Goal: Transaction & Acquisition: Purchase product/service

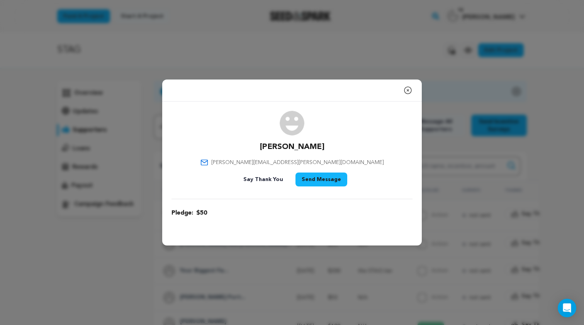
scroll to position [53, 0]
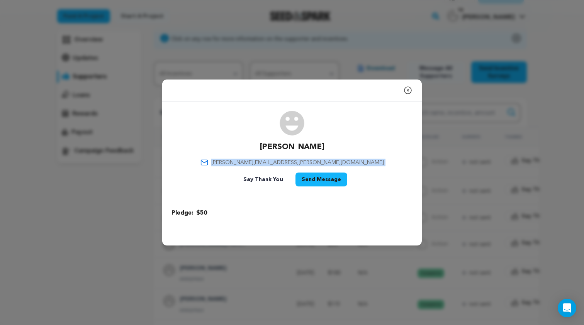
click at [408, 91] on icon "button" at bounding box center [407, 90] width 7 height 7
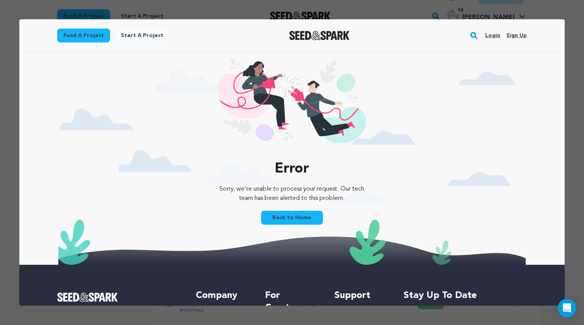
scroll to position [0, 0]
click at [490, 37] on link "Login" at bounding box center [492, 35] width 15 height 12
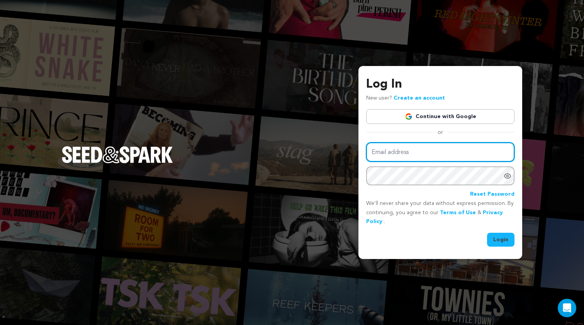
type input "[EMAIL_ADDRESS][DOMAIN_NAME]"
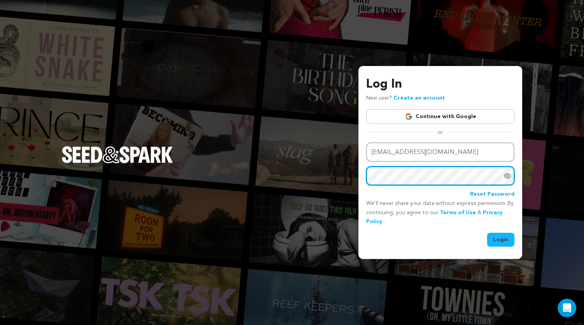
click at [501, 239] on button "Login" at bounding box center [500, 240] width 27 height 14
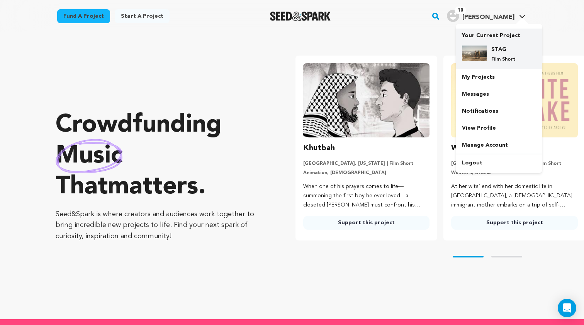
click at [499, 44] on div "STAG Film Short" at bounding box center [499, 53] width 74 height 29
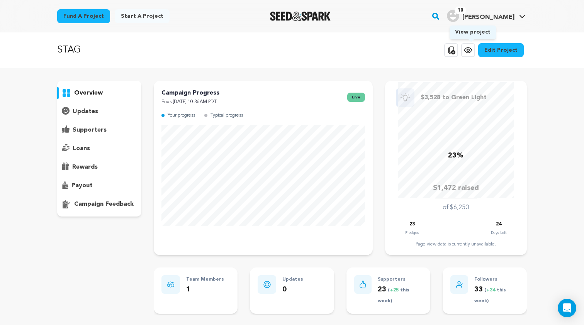
click at [472, 54] on icon at bounding box center [467, 50] width 9 height 9
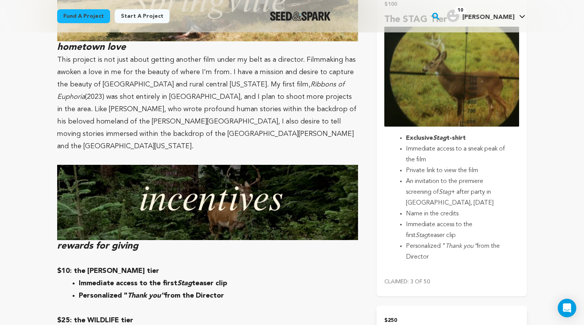
scroll to position [1430, 0]
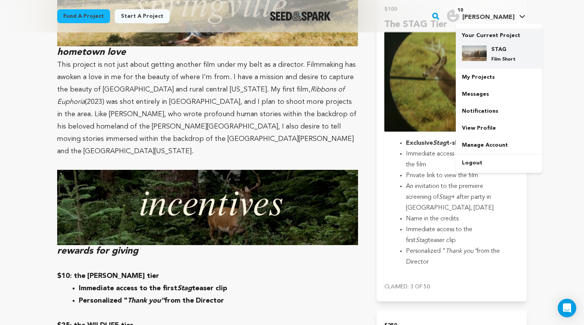
click at [492, 54] on div "STAG Film Short" at bounding box center [504, 54] width 37 height 17
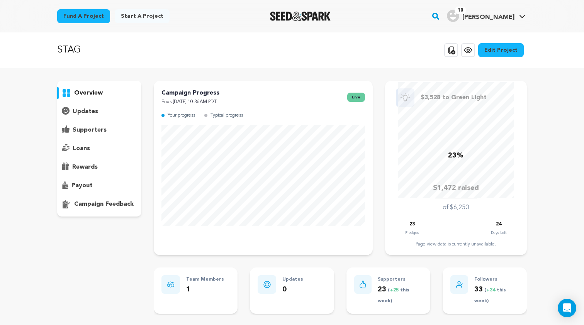
click at [91, 130] on p "supporters" at bounding box center [90, 129] width 34 height 9
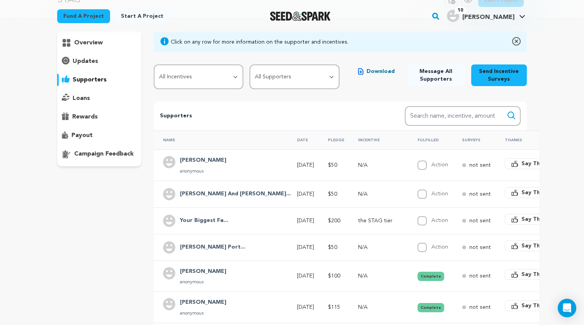
scroll to position [65, 0]
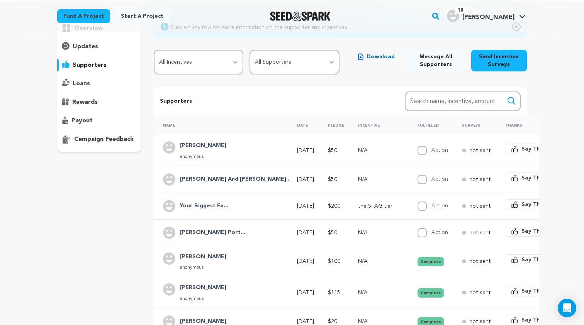
click at [417, 234] on input "Action" at bounding box center [421, 232] width 9 height 9
checkbox input "true"
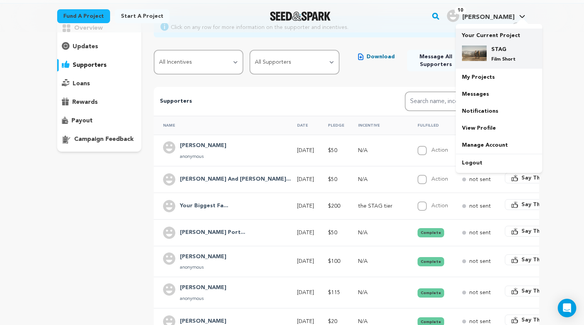
click at [492, 50] on h4 "STAG" at bounding box center [505, 50] width 28 height 8
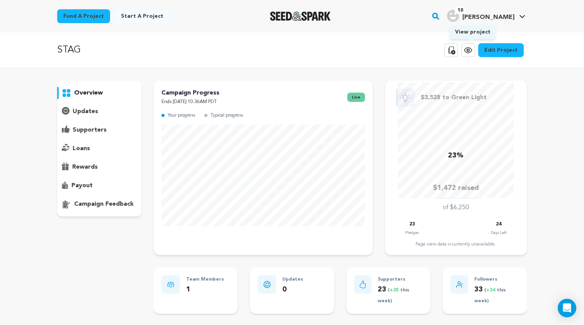
click at [469, 50] on icon at bounding box center [468, 50] width 2 height 2
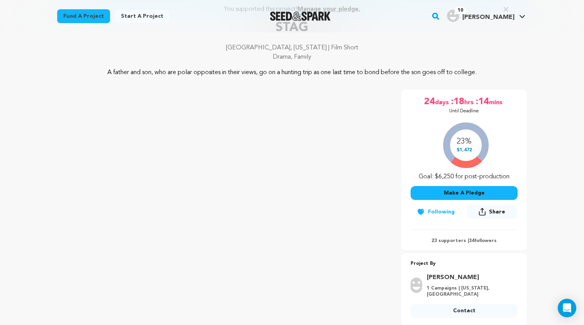
scroll to position [118, 0]
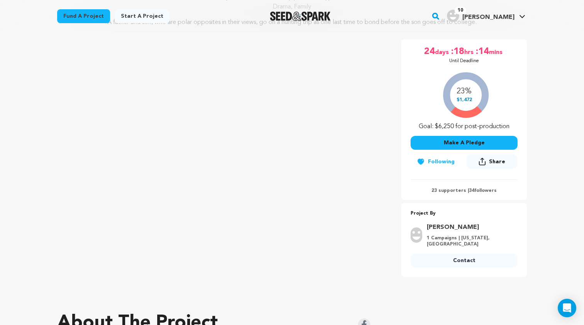
click at [456, 150] on button "Make A Pledge" at bounding box center [463, 143] width 107 height 14
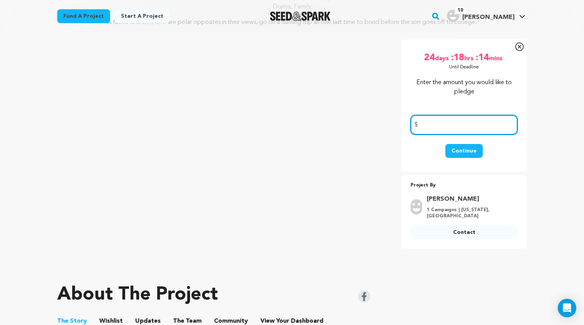
click at [453, 135] on input "number" at bounding box center [463, 125] width 107 height 20
type input "75"
click at [475, 158] on button "Continue" at bounding box center [463, 151] width 37 height 14
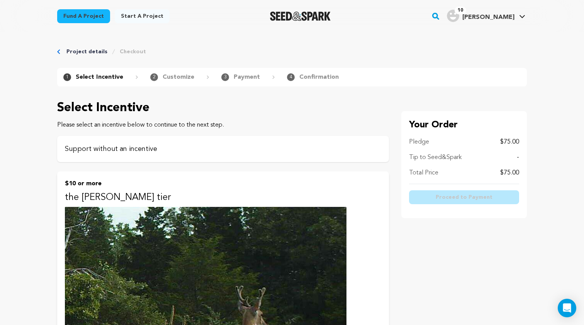
click at [218, 142] on div "Support without an incentive" at bounding box center [223, 149] width 332 height 26
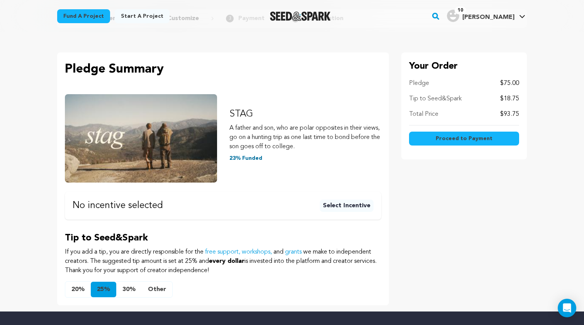
scroll to position [73, 0]
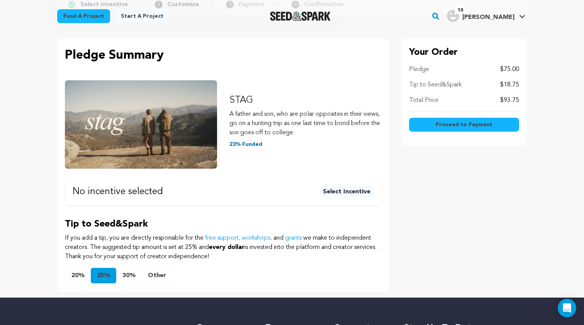
click at [151, 274] on button "Other" at bounding box center [157, 275] width 30 height 15
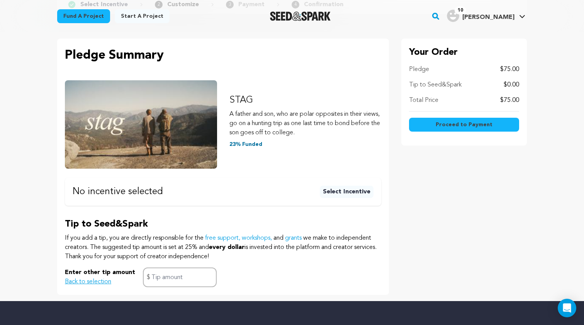
click at [469, 123] on span "Proceed to Payment" at bounding box center [463, 125] width 57 height 8
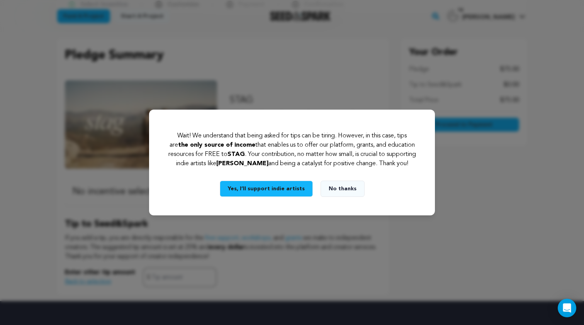
click at [336, 196] on button "No thanks" at bounding box center [342, 189] width 44 height 16
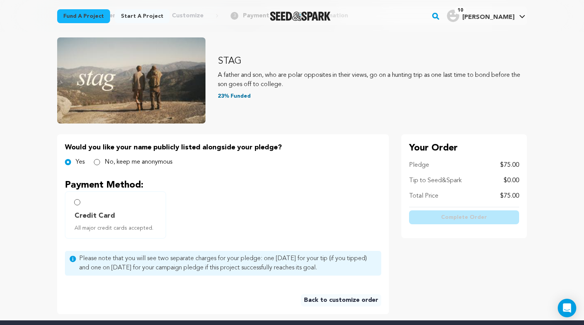
scroll to position [64, 0]
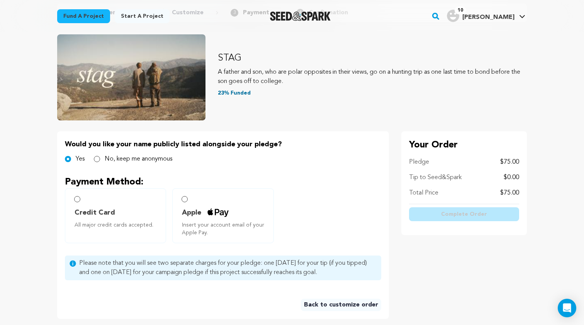
click at [108, 214] on span "Credit Card" at bounding box center [94, 212] width 41 height 11
radio input "true"
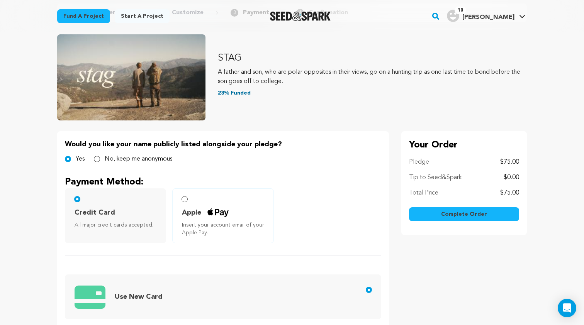
scroll to position [148, 0]
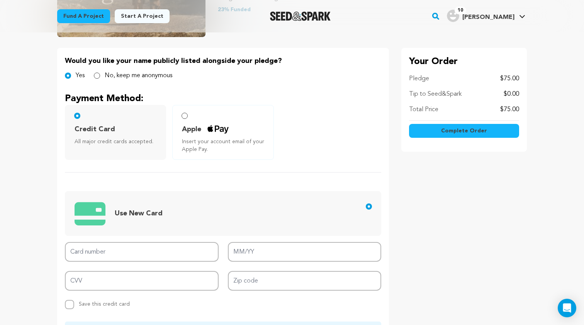
click at [229, 134] on span "Apple" at bounding box center [224, 129] width 85 height 11
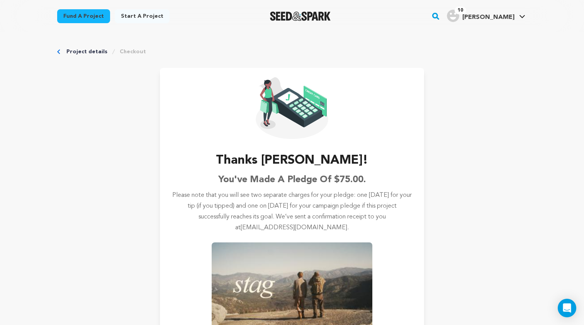
click at [77, 50] on link "Project details" at bounding box center [86, 52] width 41 height 8
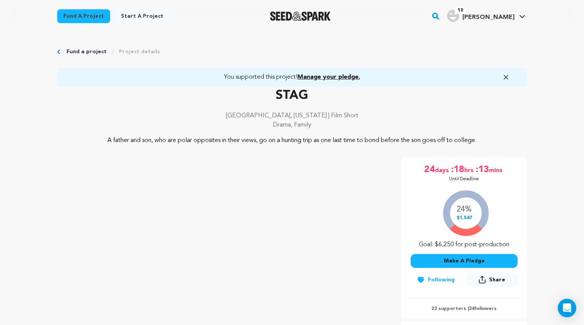
click at [506, 76] on icon "button" at bounding box center [506, 77] width 8 height 8
